Goal: Book appointment/travel/reservation

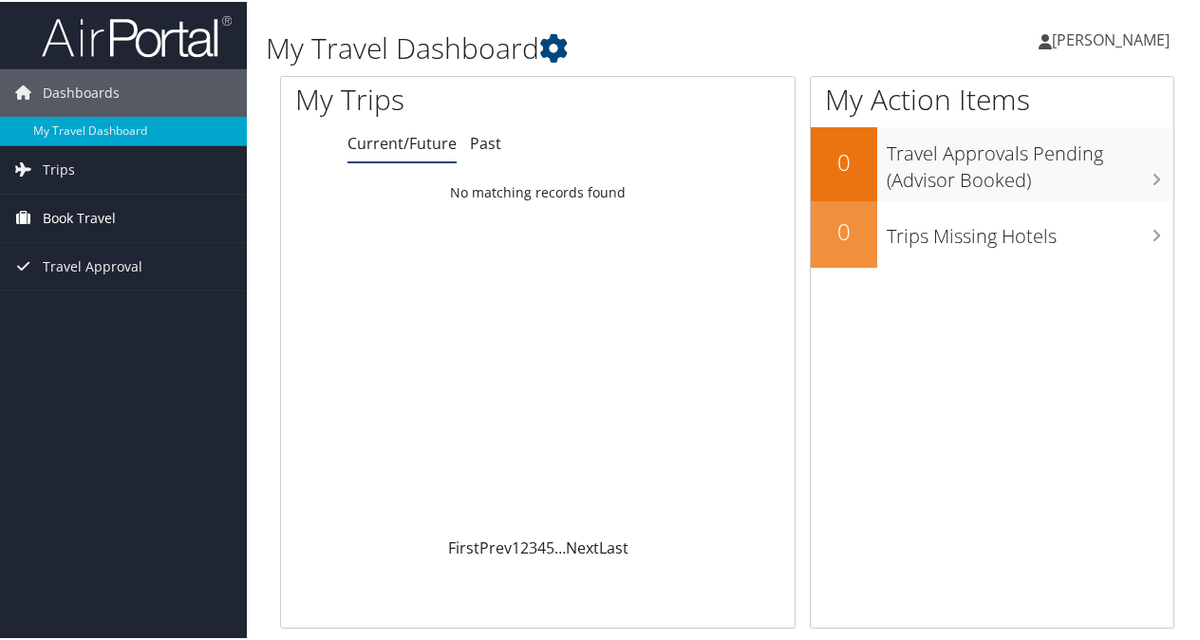
click at [84, 212] on span "Book Travel" at bounding box center [79, 216] width 73 height 47
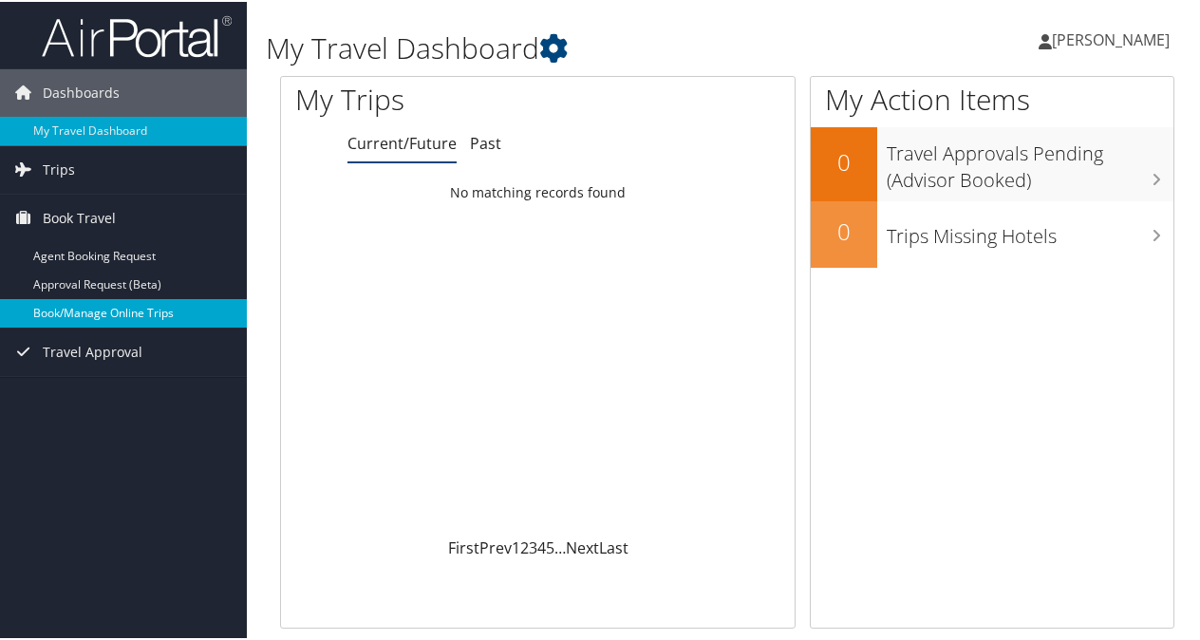
click at [89, 317] on link "Book/Manage Online Trips" at bounding box center [123, 311] width 247 height 28
